Goal: Transaction & Acquisition: Book appointment/travel/reservation

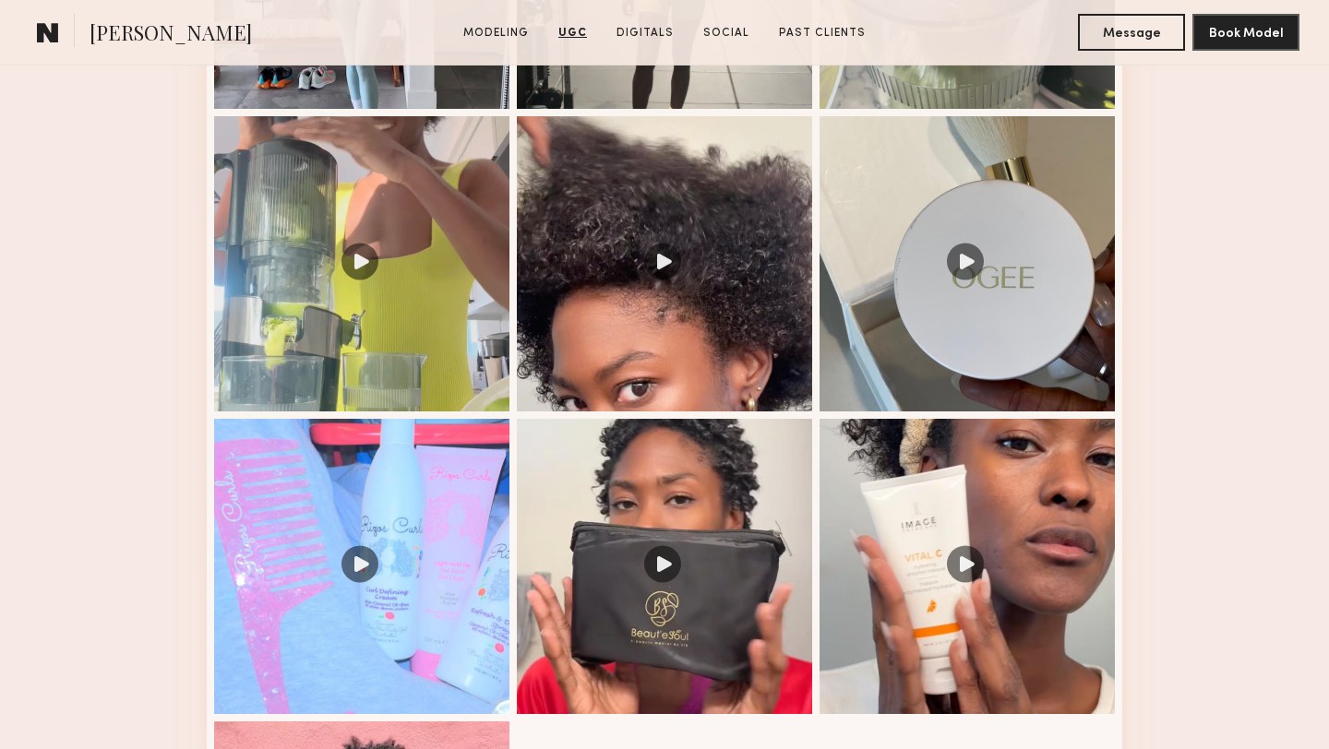
scroll to position [2223, 0]
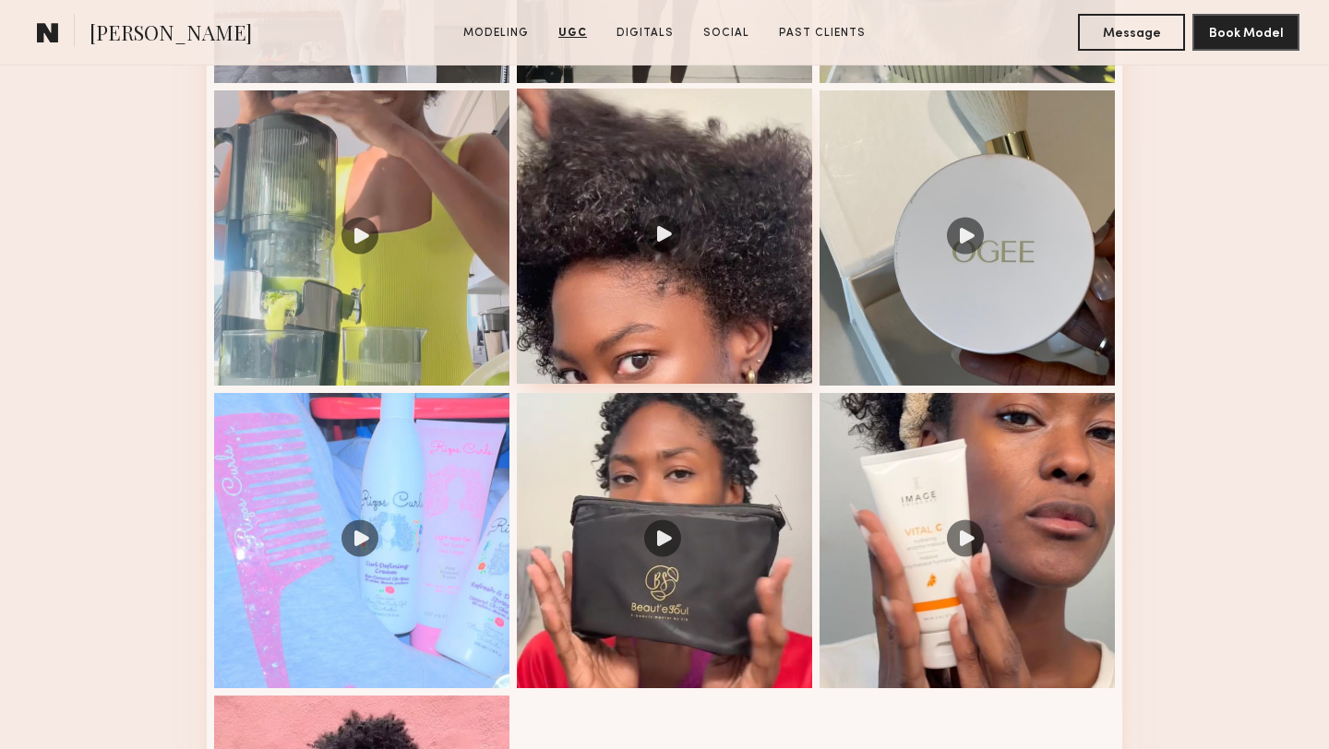
click at [638, 267] on div at bounding box center [664, 236] width 295 height 295
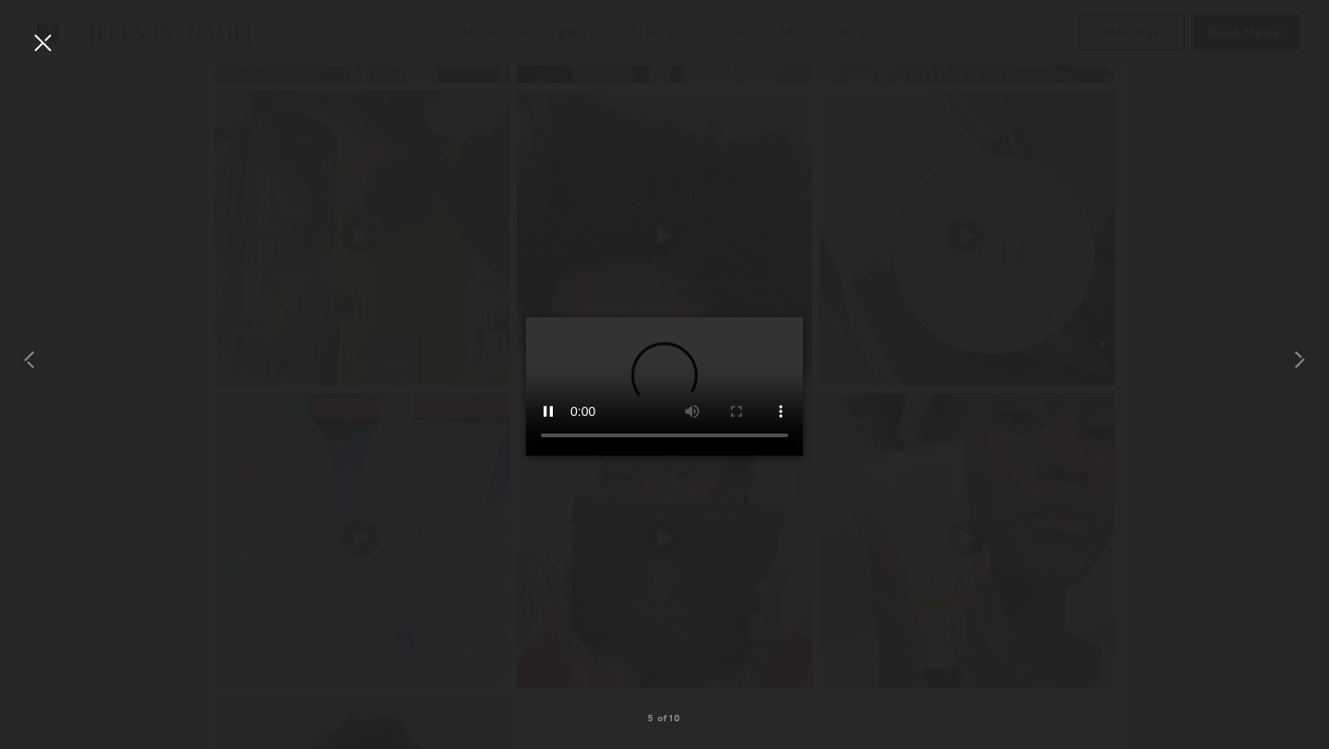
click at [41, 44] on div at bounding box center [43, 43] width 30 height 30
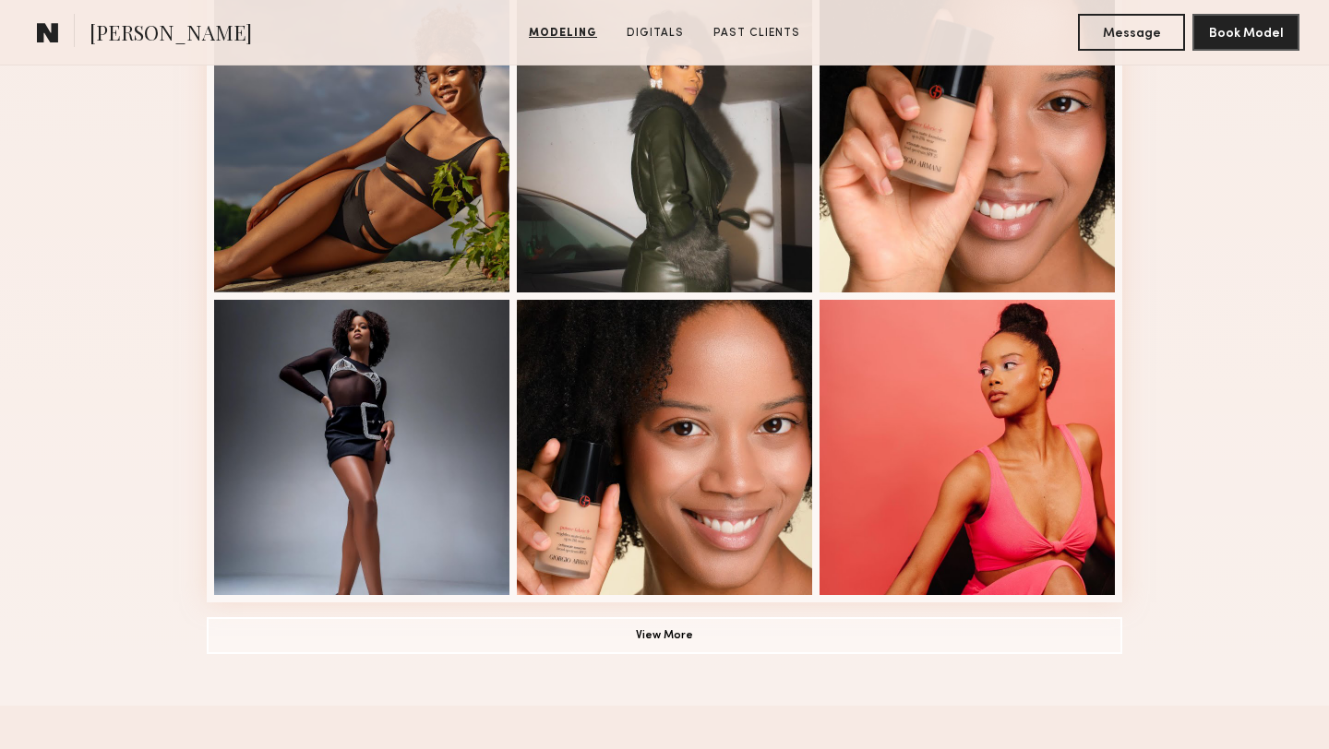
scroll to position [1173, 0]
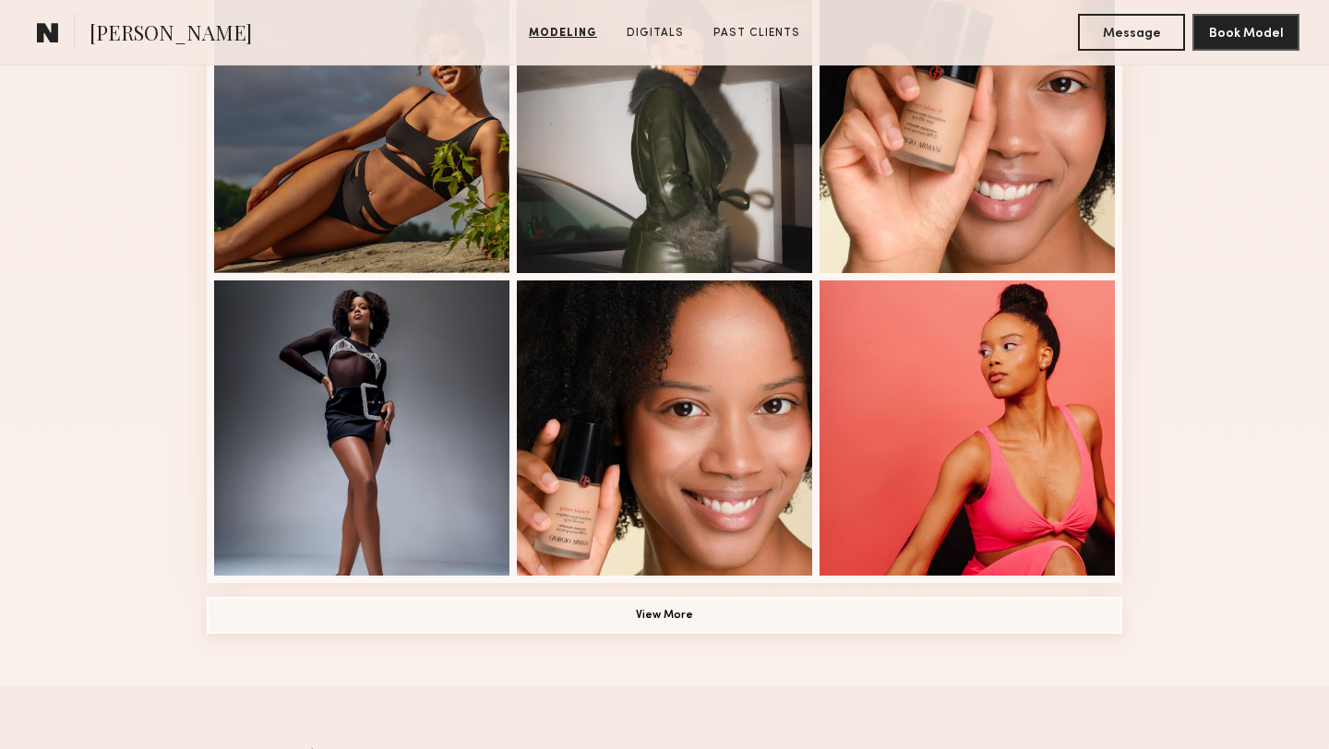
click at [308, 607] on button "View More" at bounding box center [665, 615] width 916 height 37
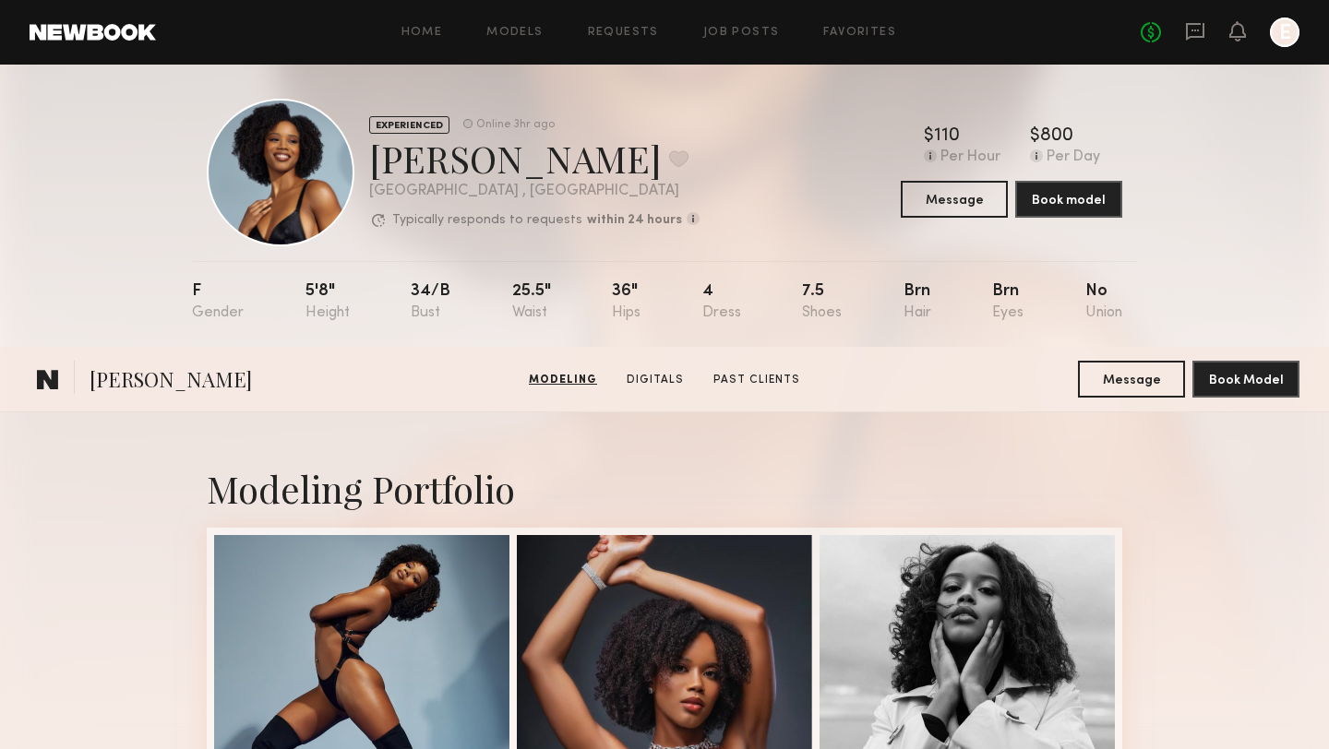
scroll to position [0, 0]
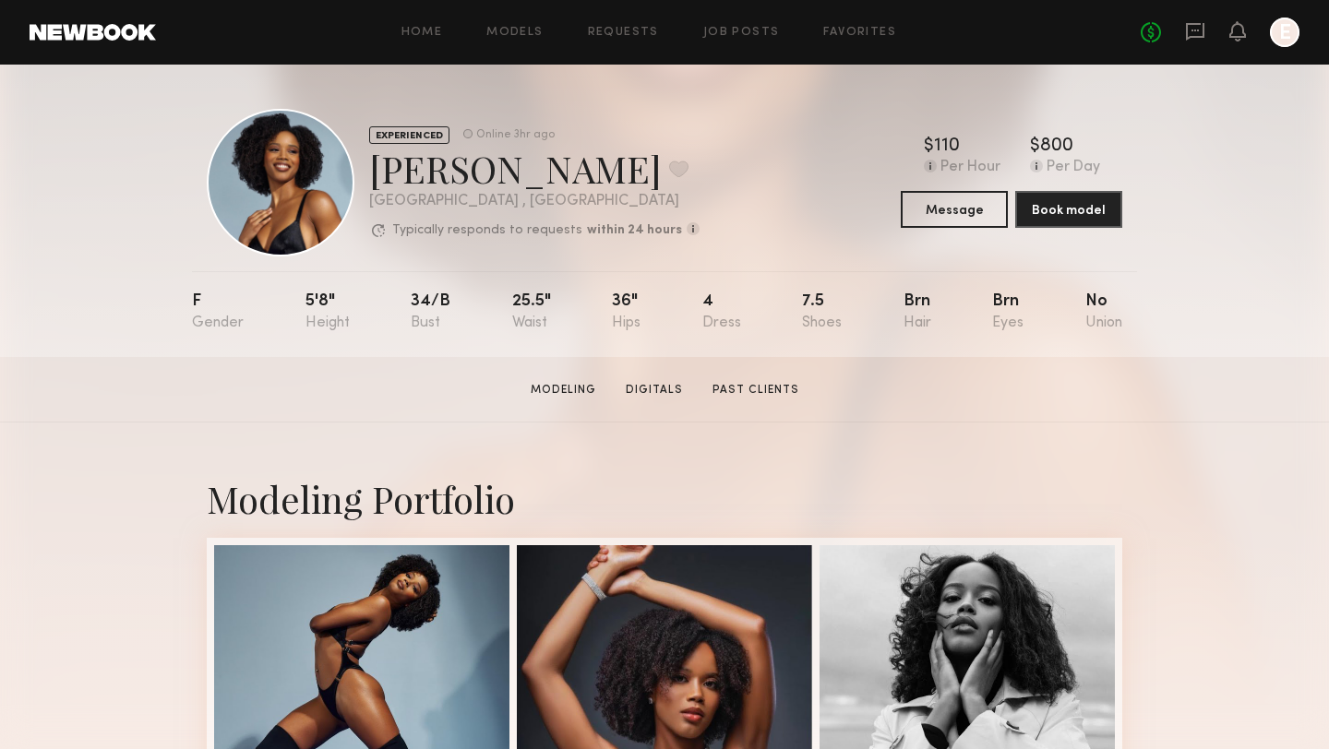
click at [662, 380] on section "Modeling Digitals Past Clients" at bounding box center [664, 389] width 283 height 18
click at [663, 397] on link "Digitals" at bounding box center [654, 390] width 72 height 17
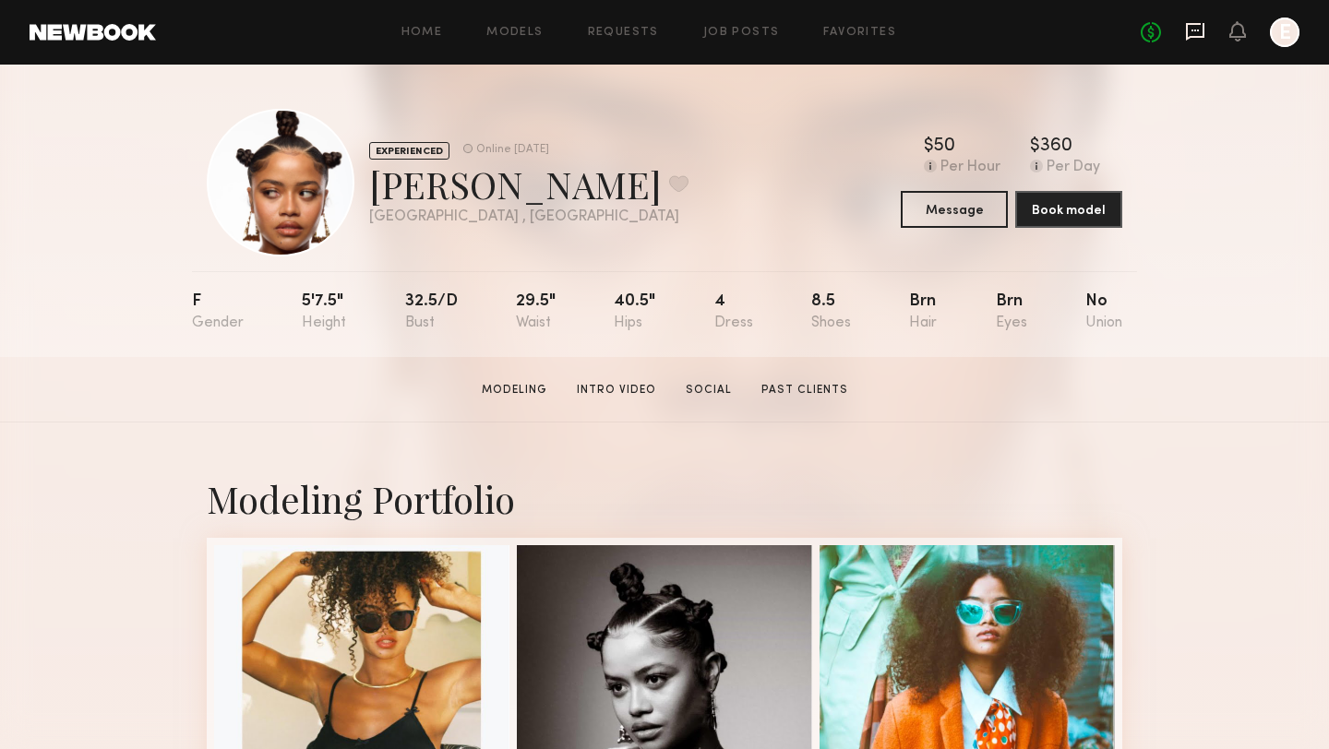
click at [1196, 38] on icon at bounding box center [1195, 31] width 20 height 20
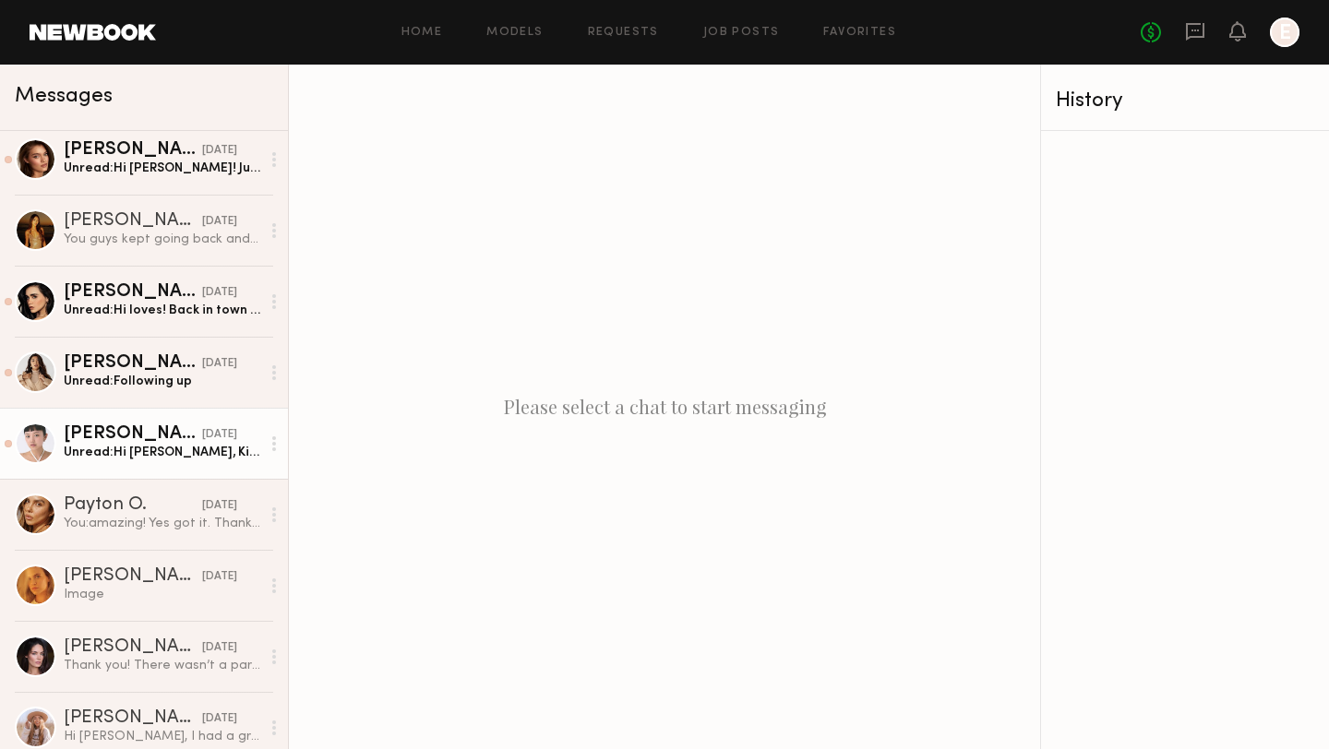
scroll to position [3, 0]
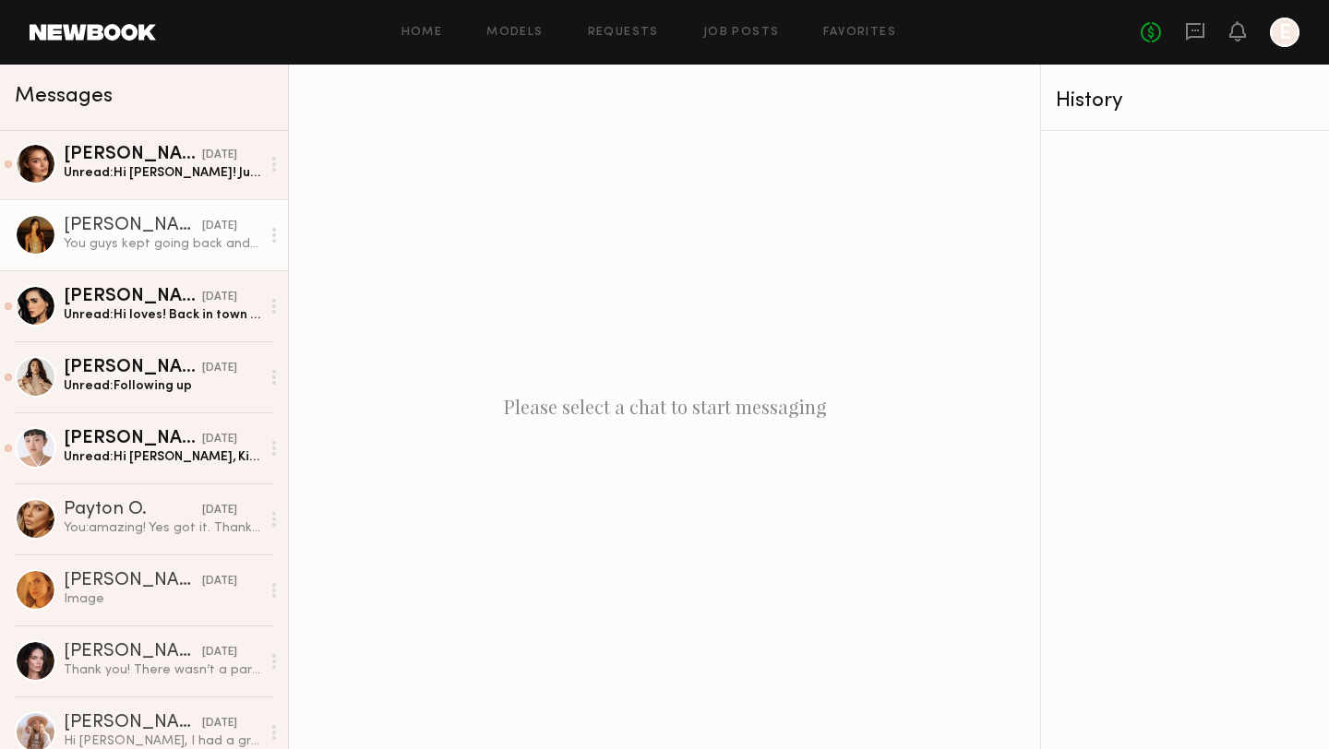
click at [114, 232] on div "Kristine W." at bounding box center [133, 226] width 138 height 18
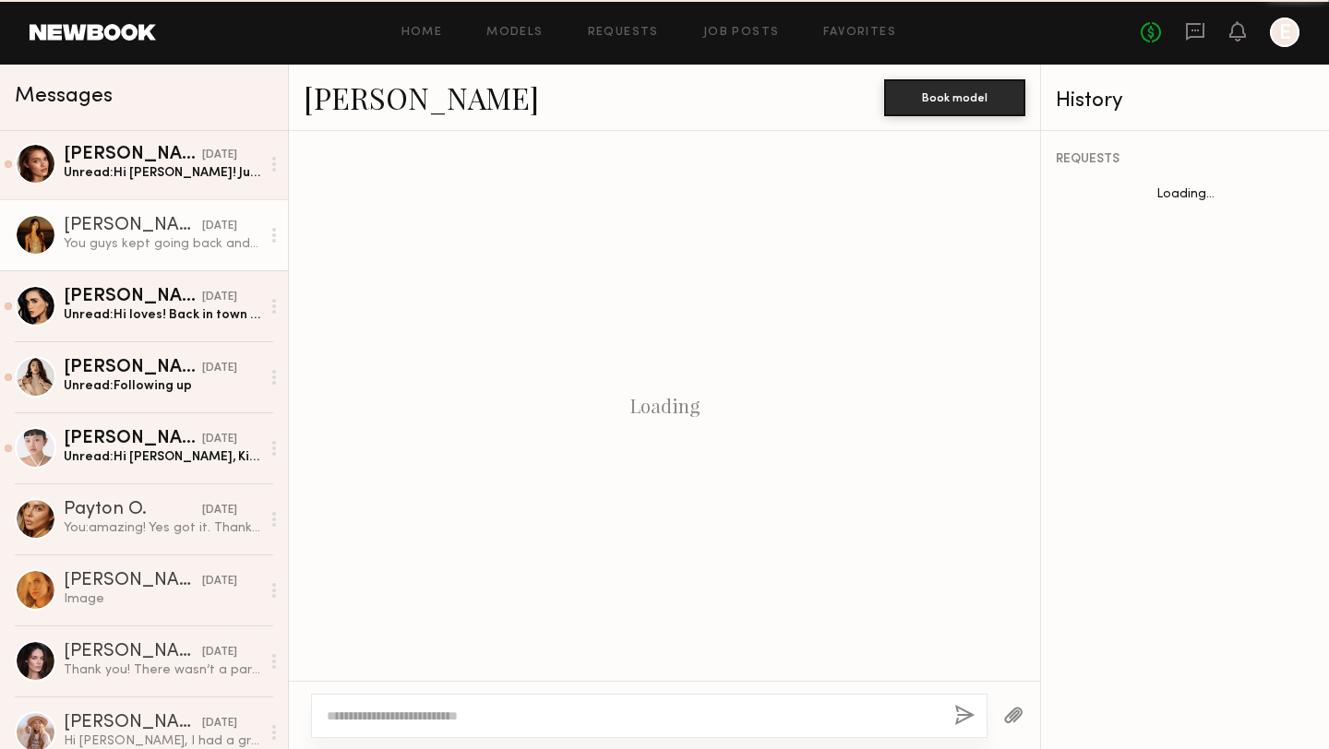
scroll to position [1341, 0]
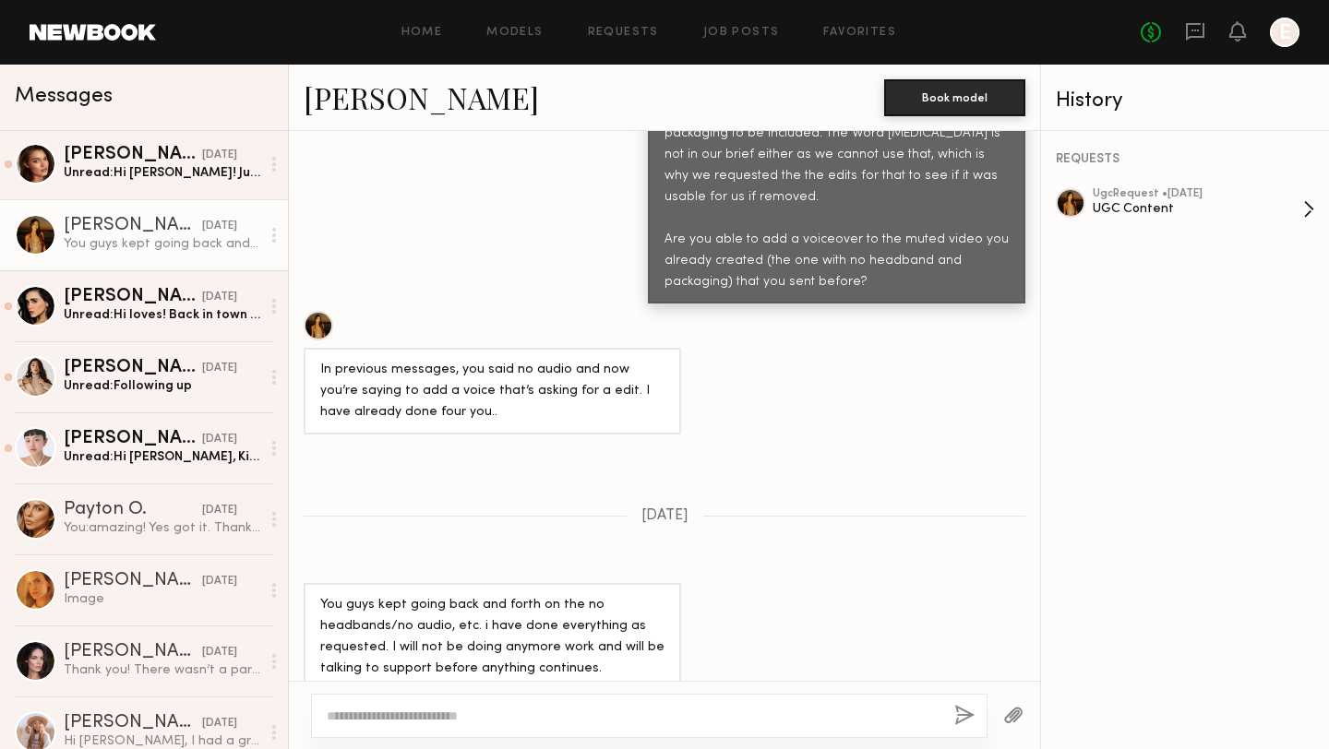
click at [1135, 209] on div "UGC Content" at bounding box center [1198, 209] width 210 height 18
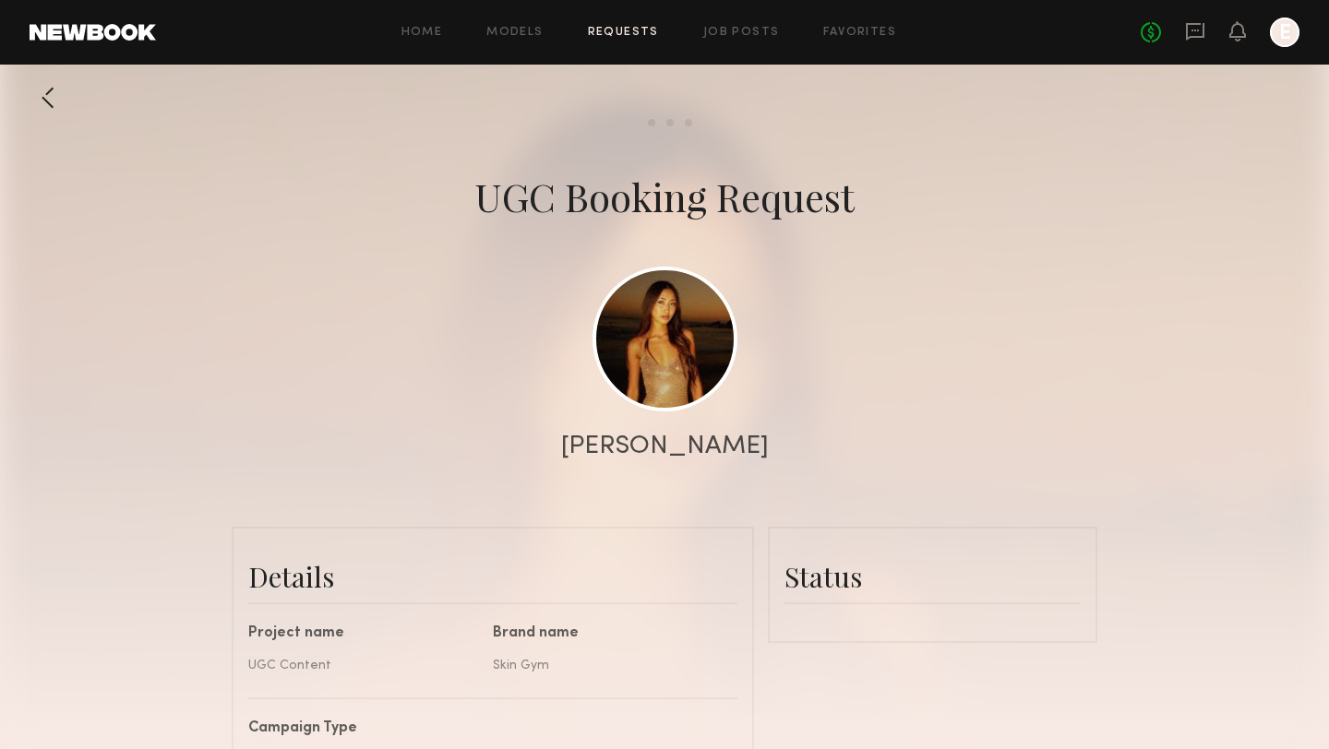
click at [842, 549] on div "Status" at bounding box center [932, 585] width 296 height 83
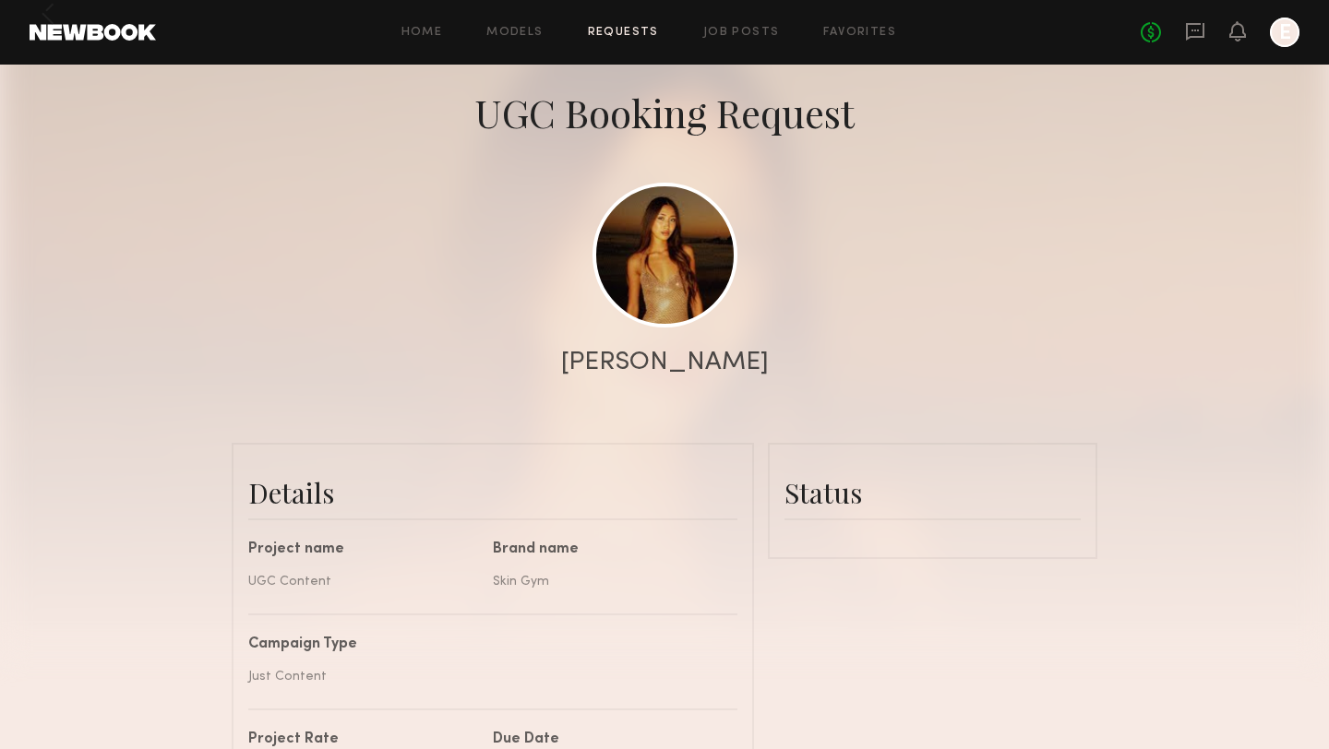
click at [842, 549] on common-border "Status Commit to Booking? Friendly reminder that bookings are commitments. Once…" at bounding box center [932, 501] width 329 height 116
click at [994, 543] on common-border "Status Commit to Booking? Friendly reminder that bookings are commitments. Once…" at bounding box center [932, 501] width 329 height 116
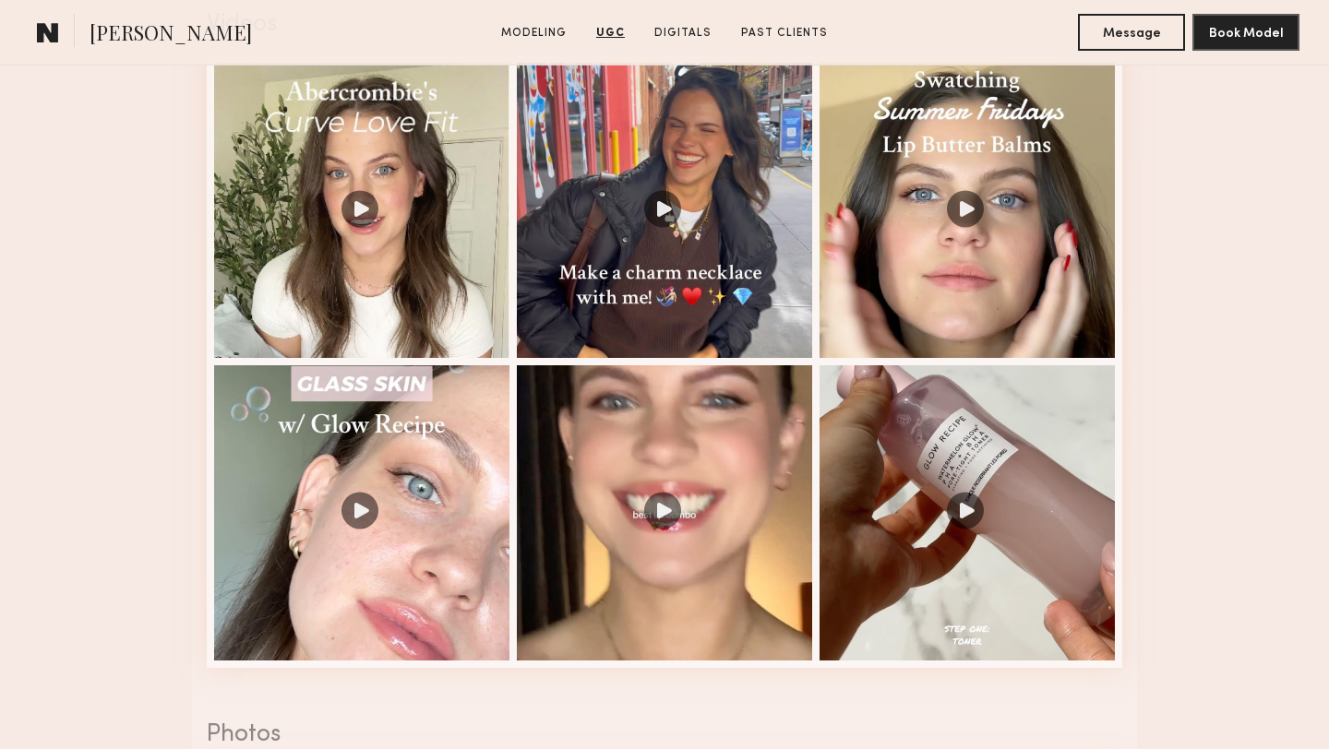
scroll to position [1958, 0]
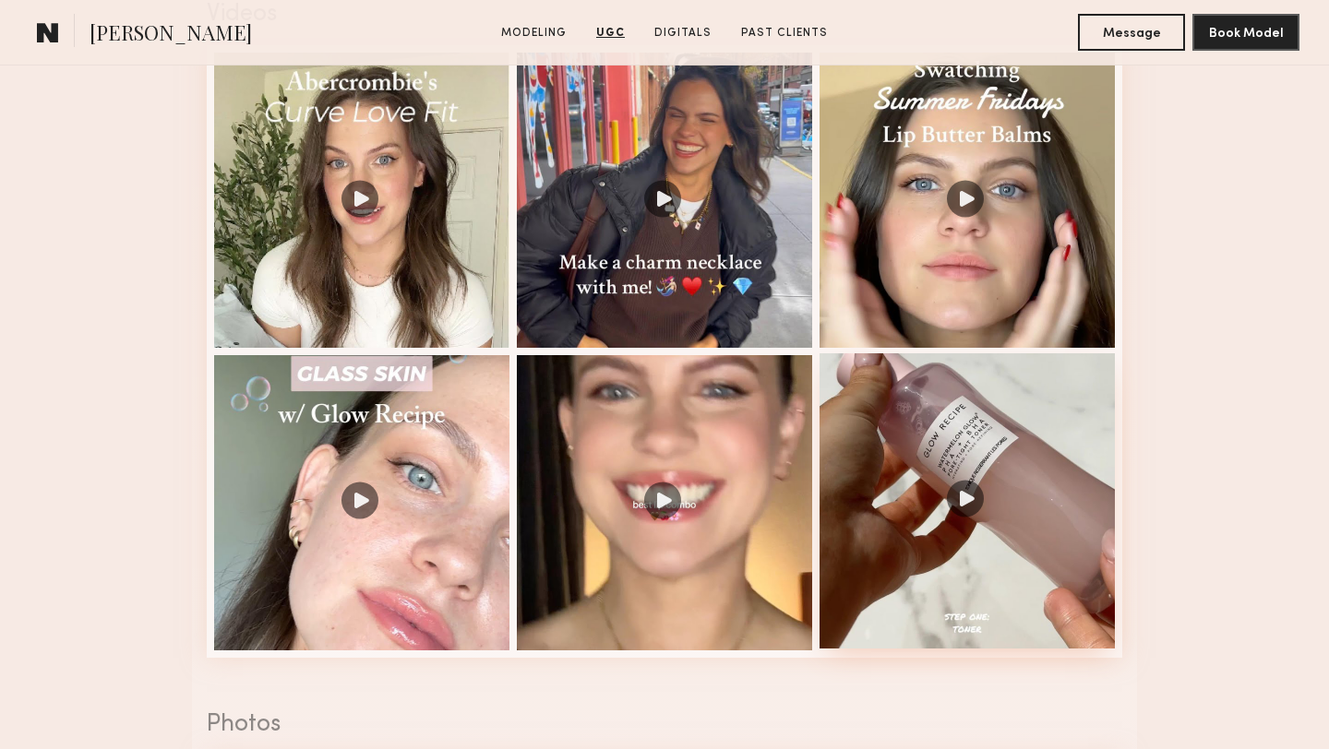
click at [972, 519] on div at bounding box center [967, 500] width 295 height 295
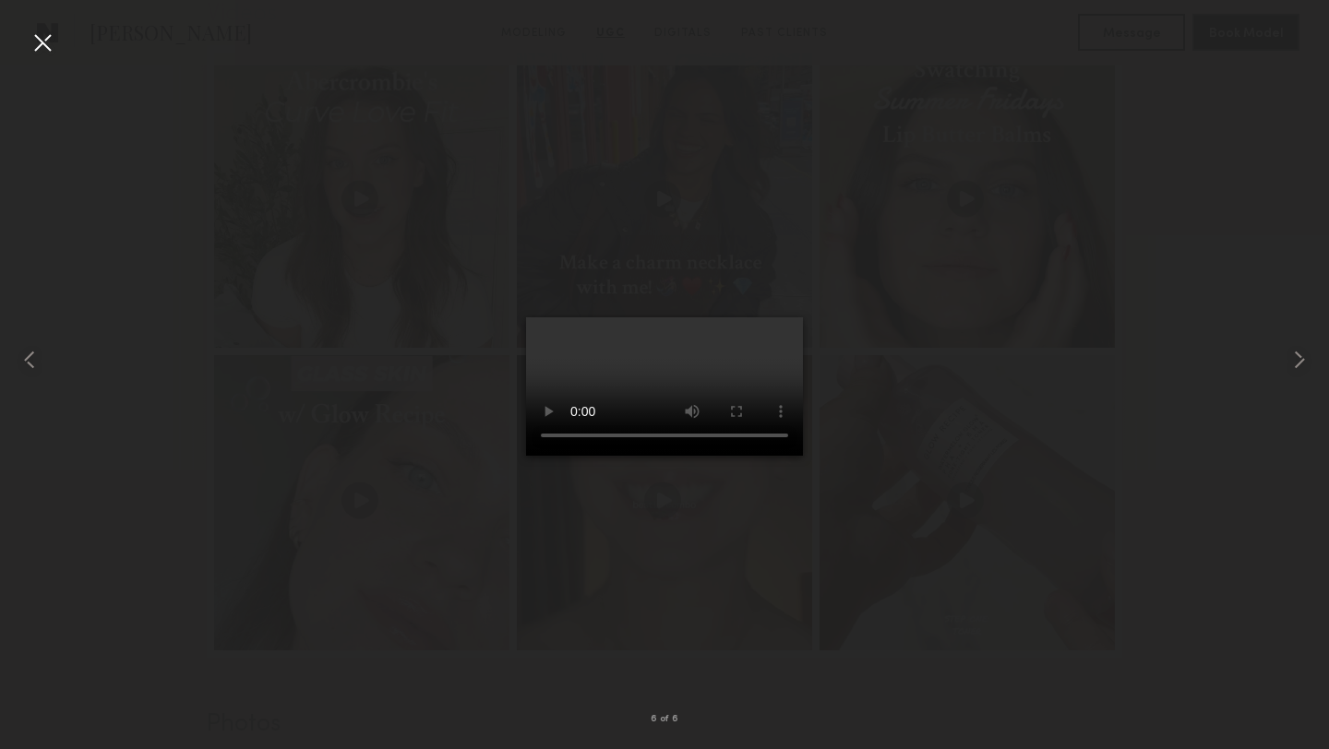
click at [42, 44] on div at bounding box center [43, 43] width 30 height 30
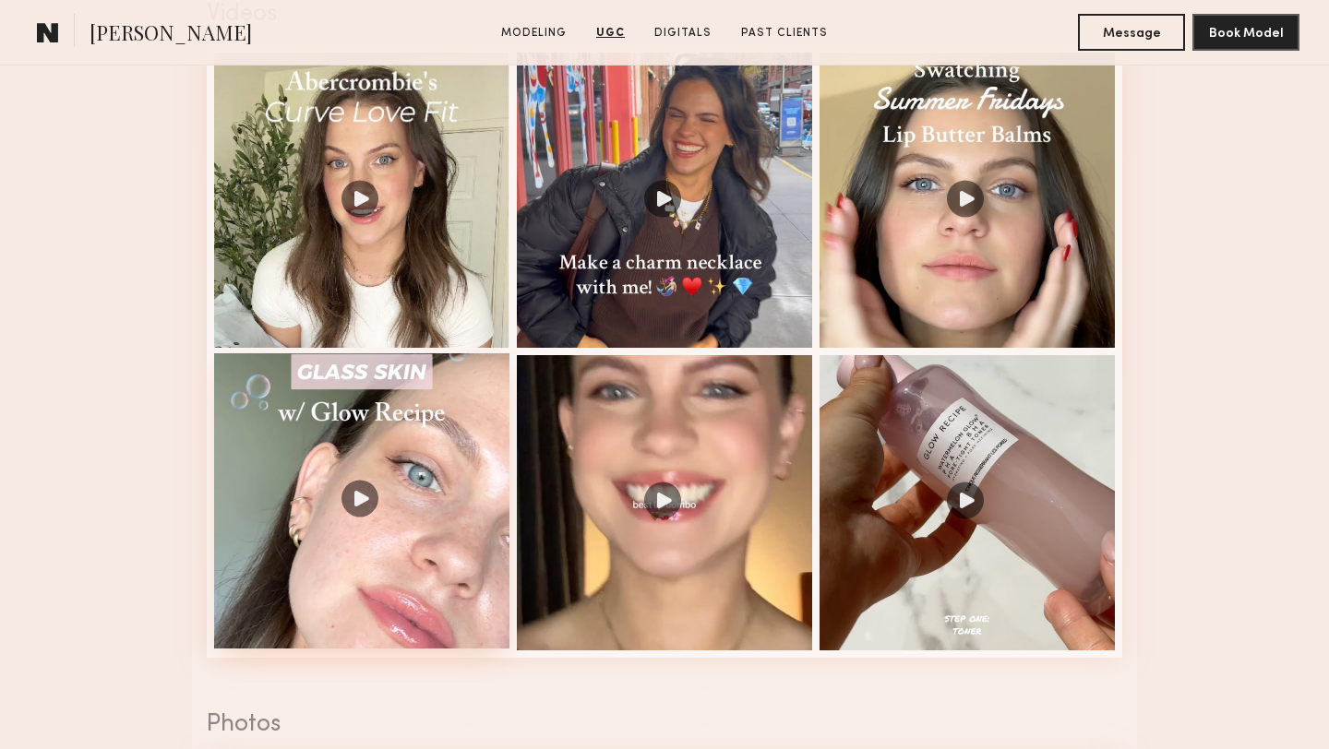
click at [419, 461] on div at bounding box center [361, 500] width 295 height 295
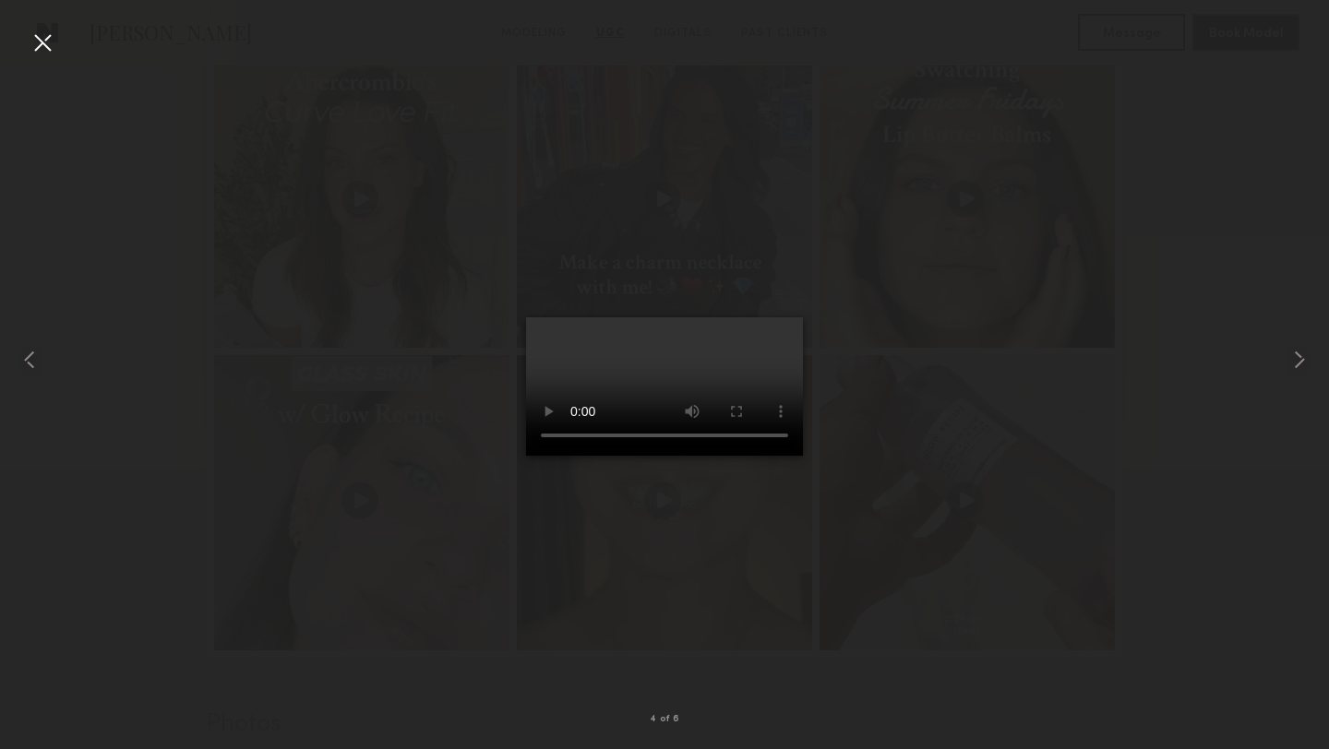
click at [299, 183] on div at bounding box center [664, 360] width 1329 height 661
click at [33, 46] on div at bounding box center [43, 43] width 30 height 30
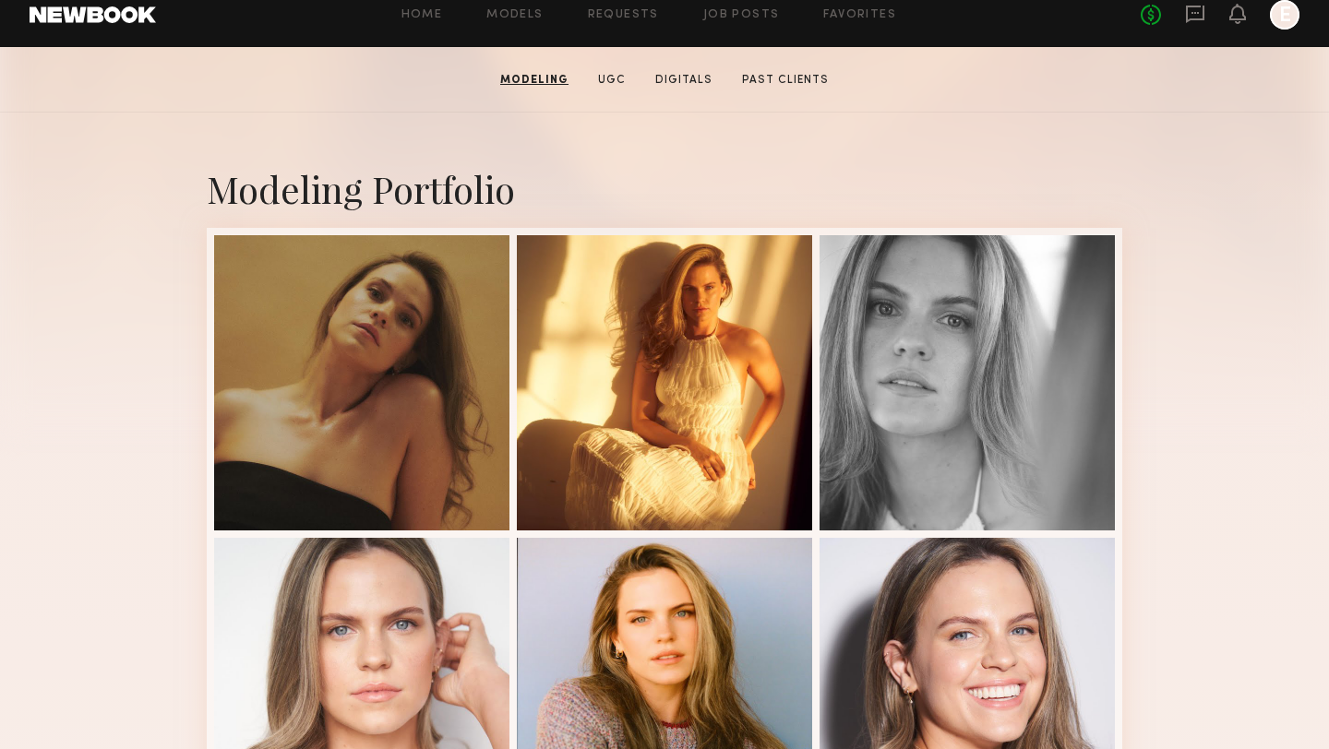
scroll to position [308, 0]
